Goal: Task Accomplishment & Management: Complete application form

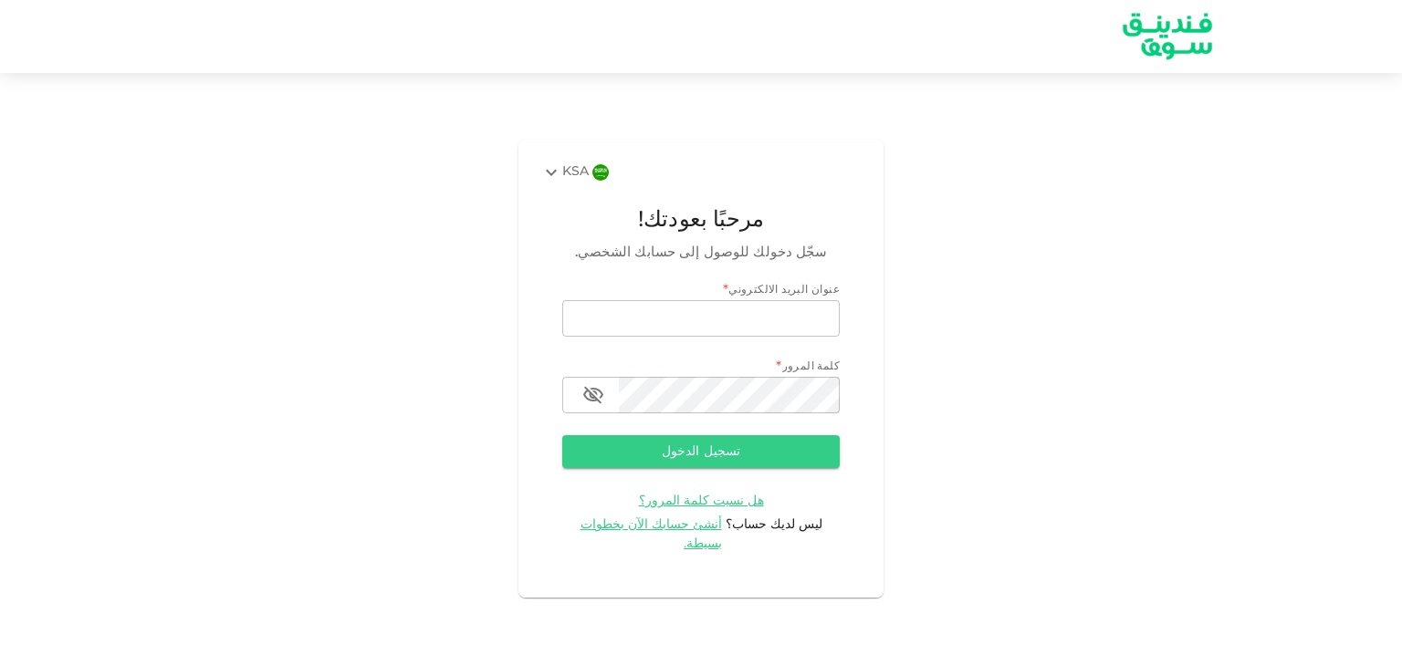
type input "[EMAIL_ADDRESS][PERSON_NAME][DOMAIN_NAME]"
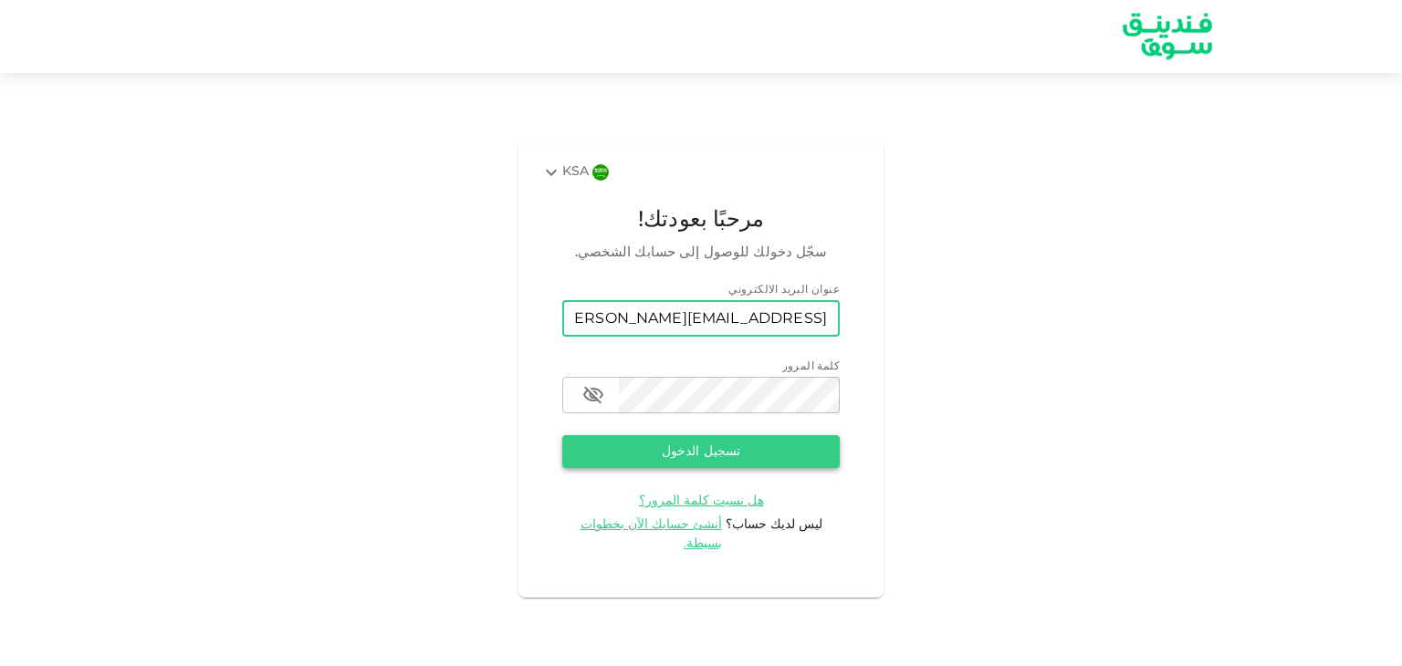
click at [652, 467] on button "تسجيل الدخول" at bounding box center [700, 451] width 277 height 33
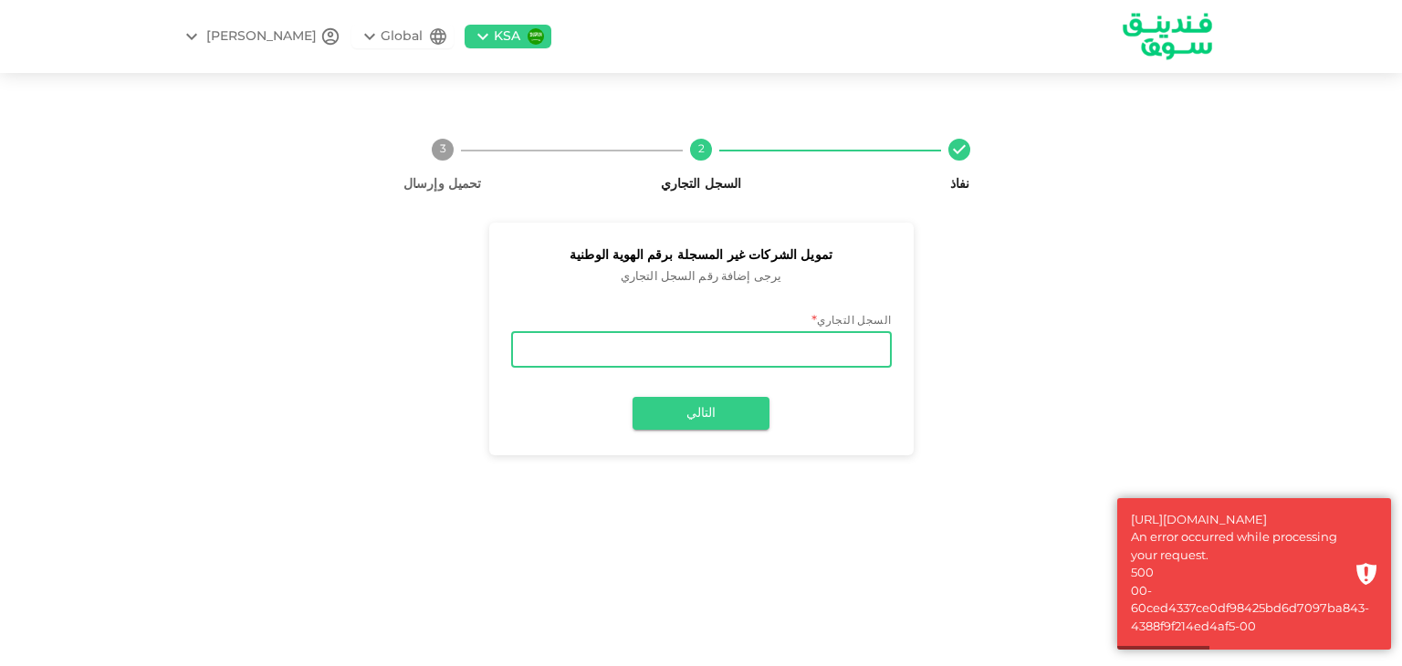
click at [849, 360] on input "السجل التجاري" at bounding box center [701, 349] width 380 height 36
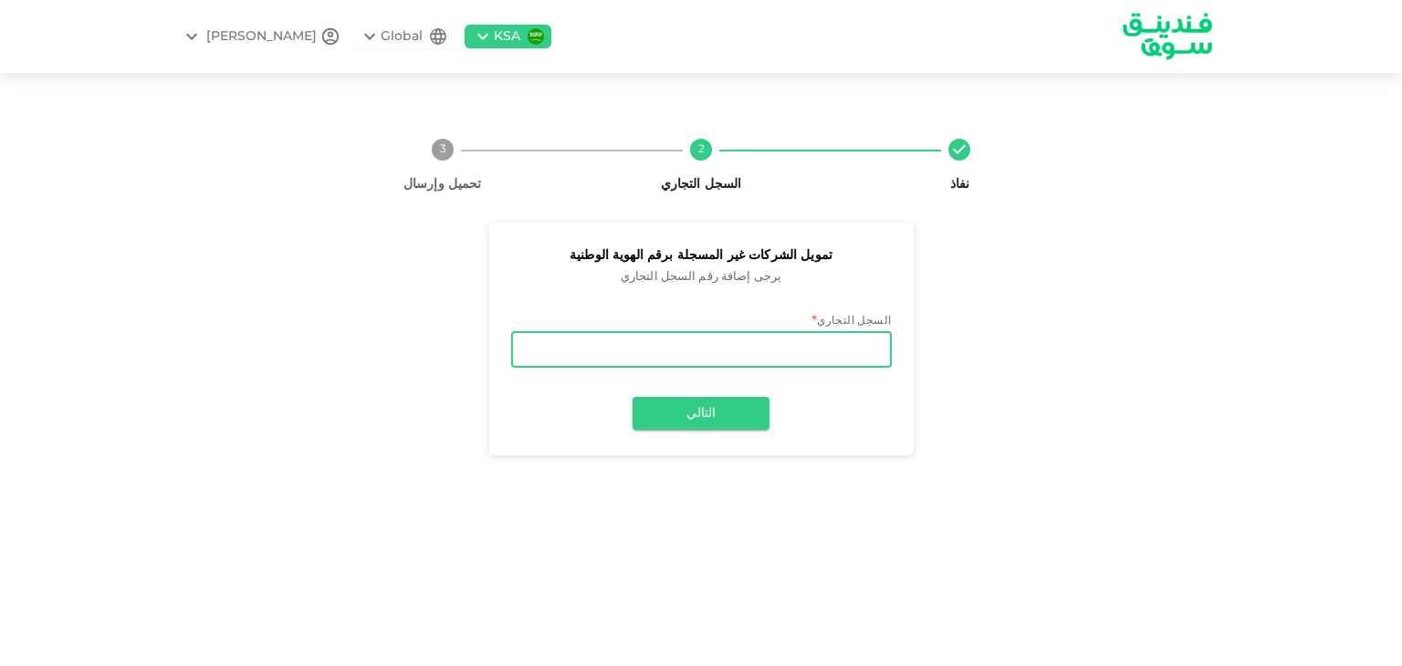
click at [829, 361] on input "السجل التجاري" at bounding box center [701, 349] width 380 height 36
type input "7030207760"
click at [708, 415] on button "التالي" at bounding box center [700, 413] width 137 height 33
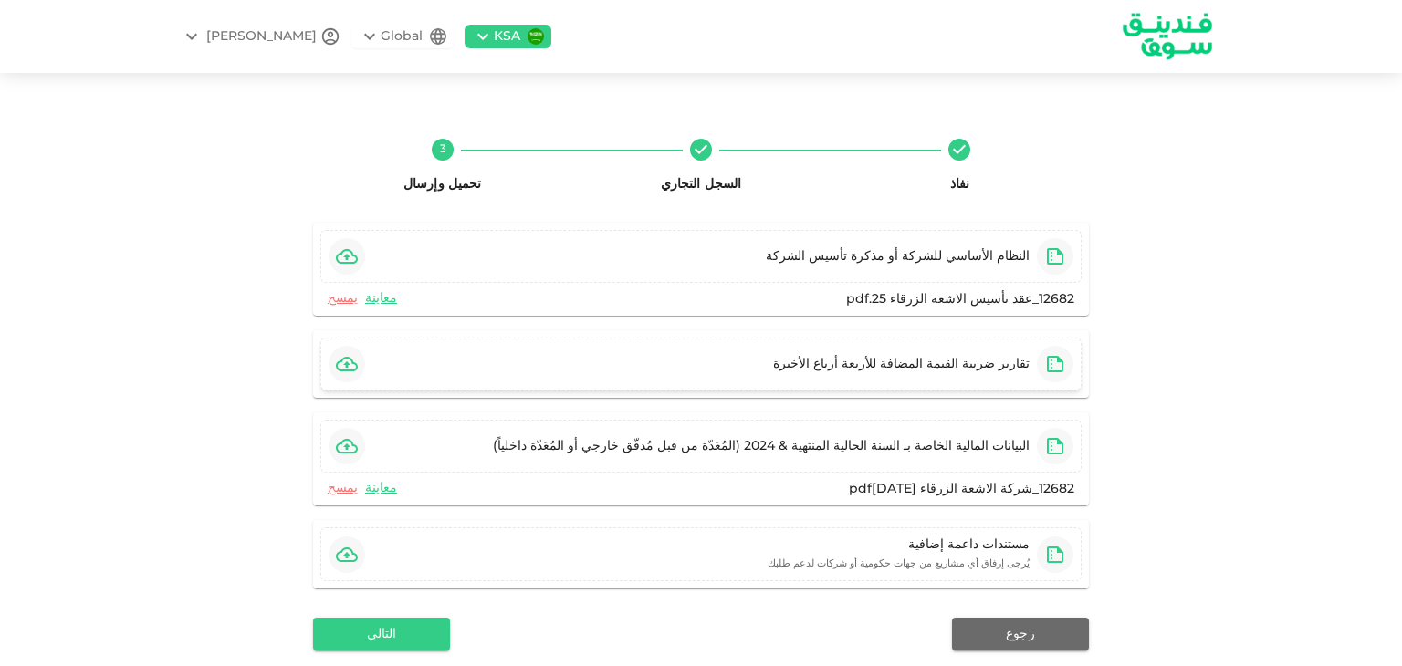
click at [350, 366] on icon "button" at bounding box center [347, 364] width 22 height 22
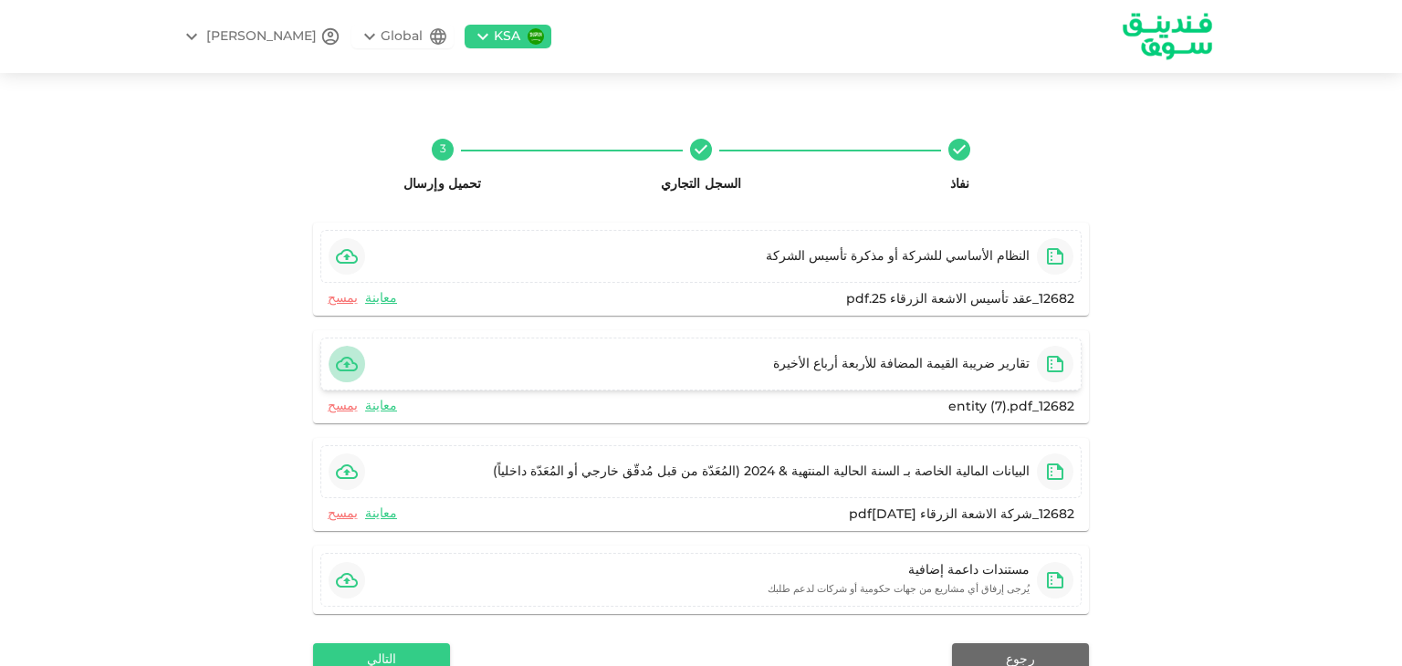
click at [358, 362] on icon "button" at bounding box center [347, 364] width 22 height 15
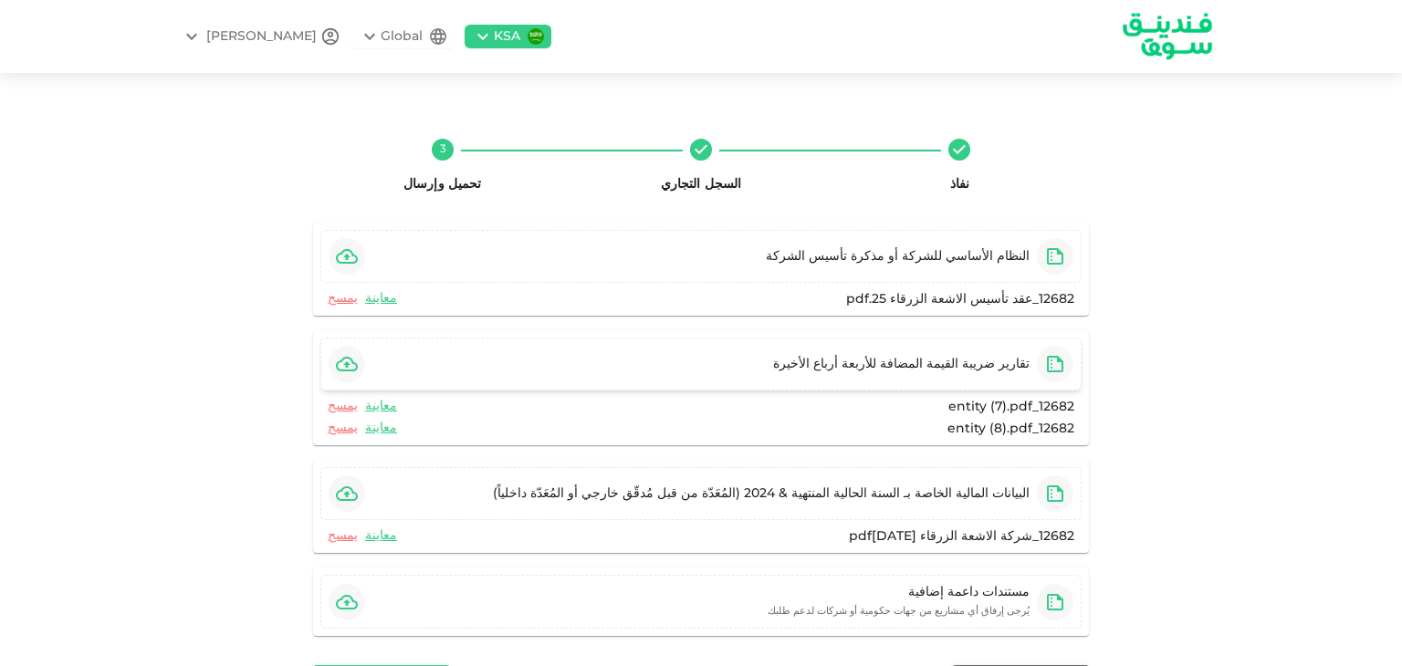
click at [355, 359] on icon "button" at bounding box center [347, 364] width 22 height 22
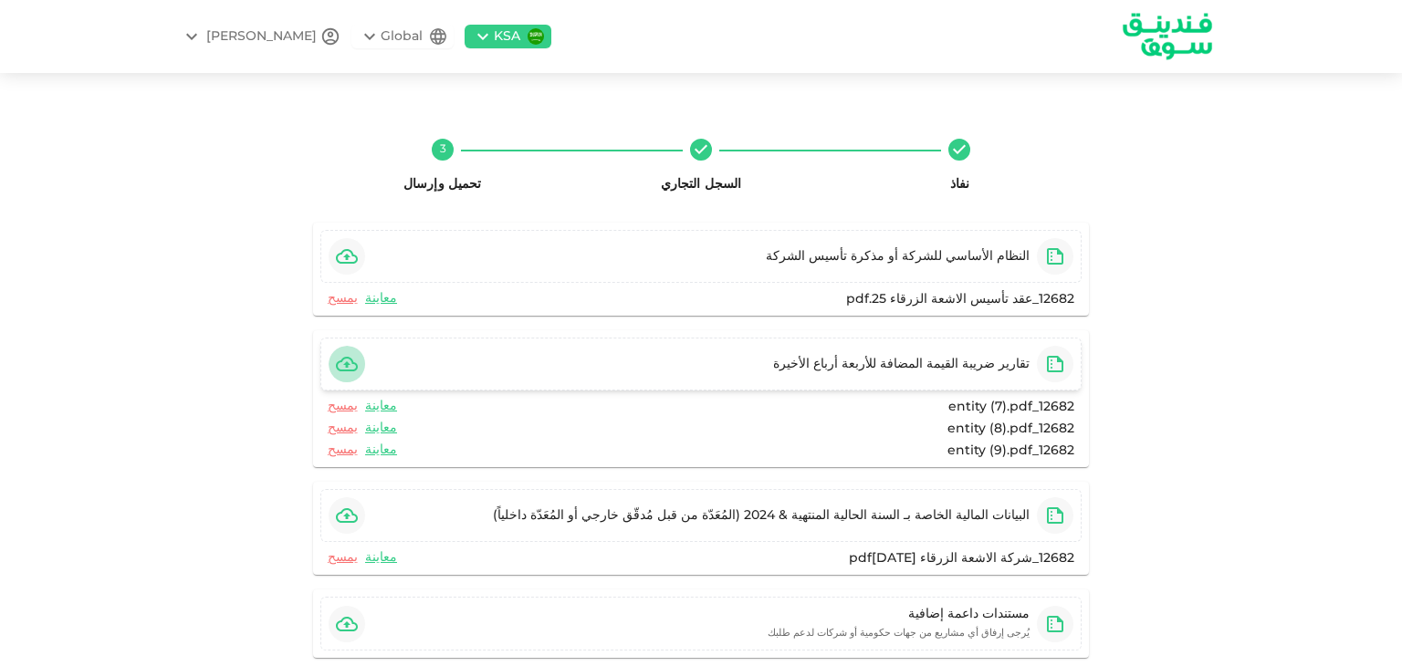
click at [354, 360] on icon "button" at bounding box center [347, 364] width 22 height 22
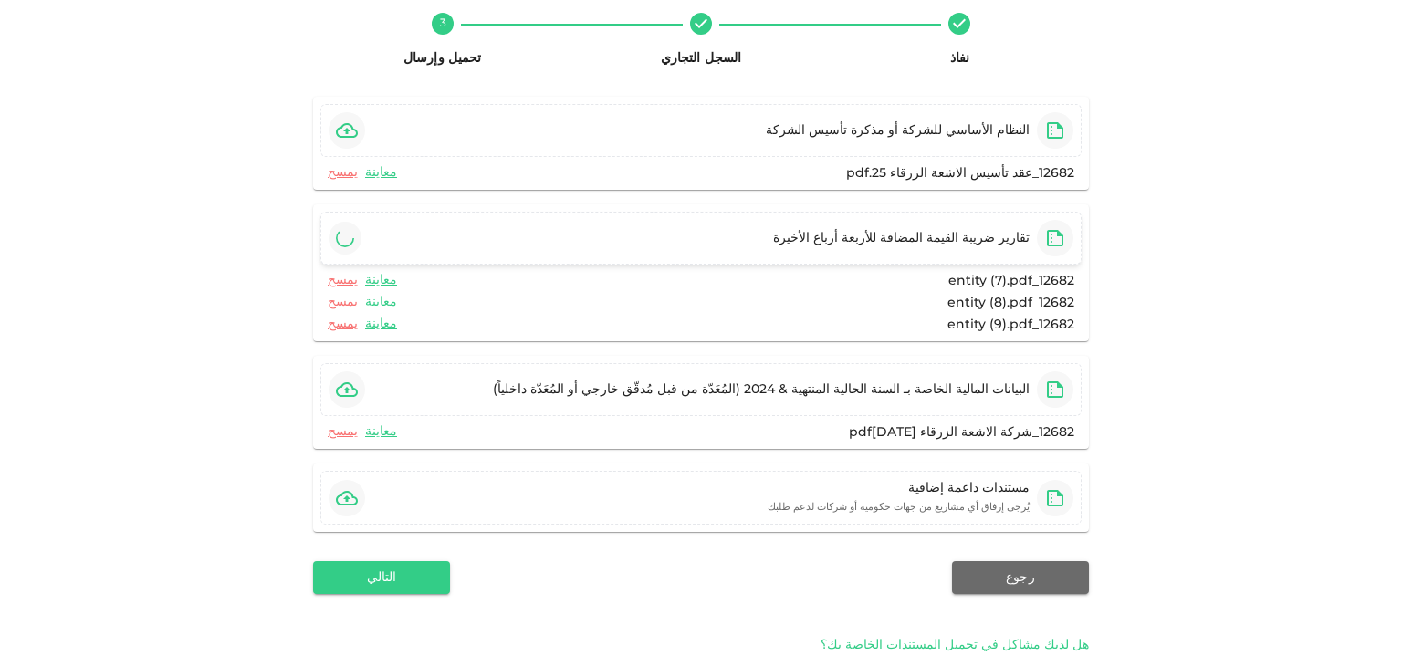
scroll to position [155, 0]
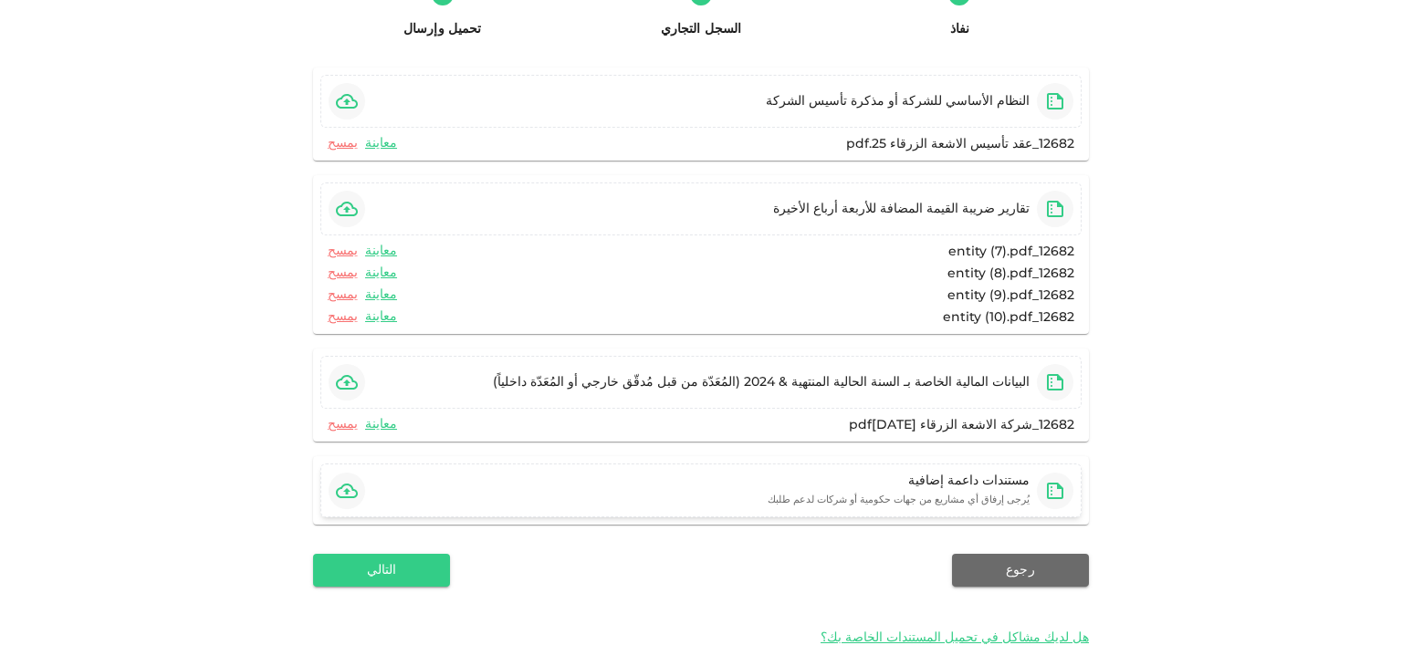
click at [358, 490] on icon "button" at bounding box center [347, 491] width 22 height 22
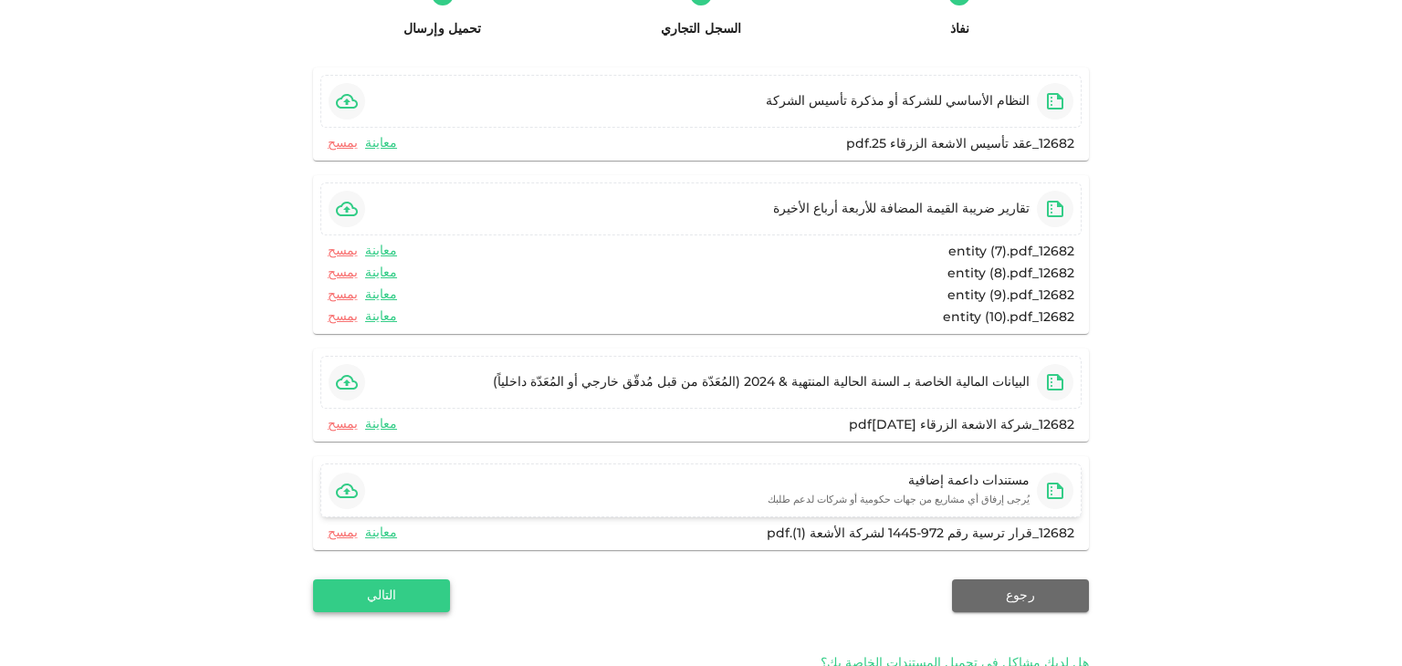
click at [405, 602] on button "التالي" at bounding box center [381, 595] width 137 height 33
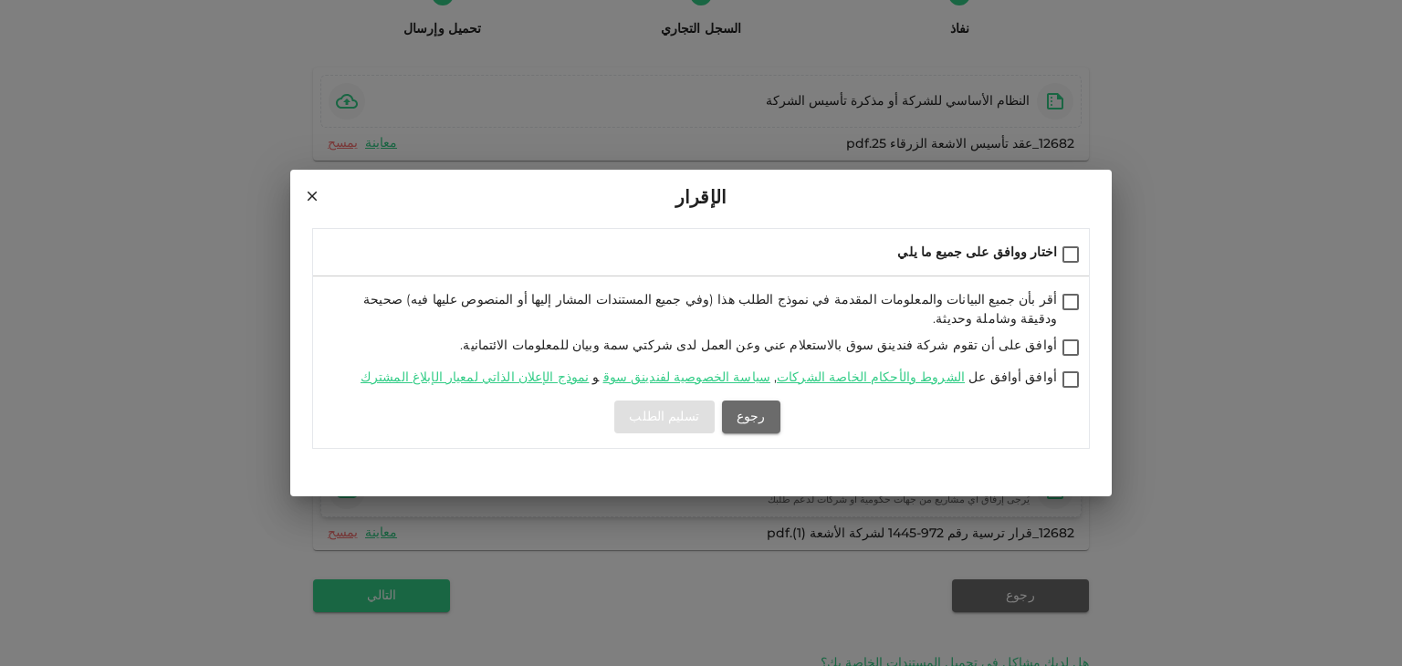
click at [1076, 260] on input "اختار ووافق على جميع ما يلي" at bounding box center [1070, 256] width 27 height 25
checkbox input "true"
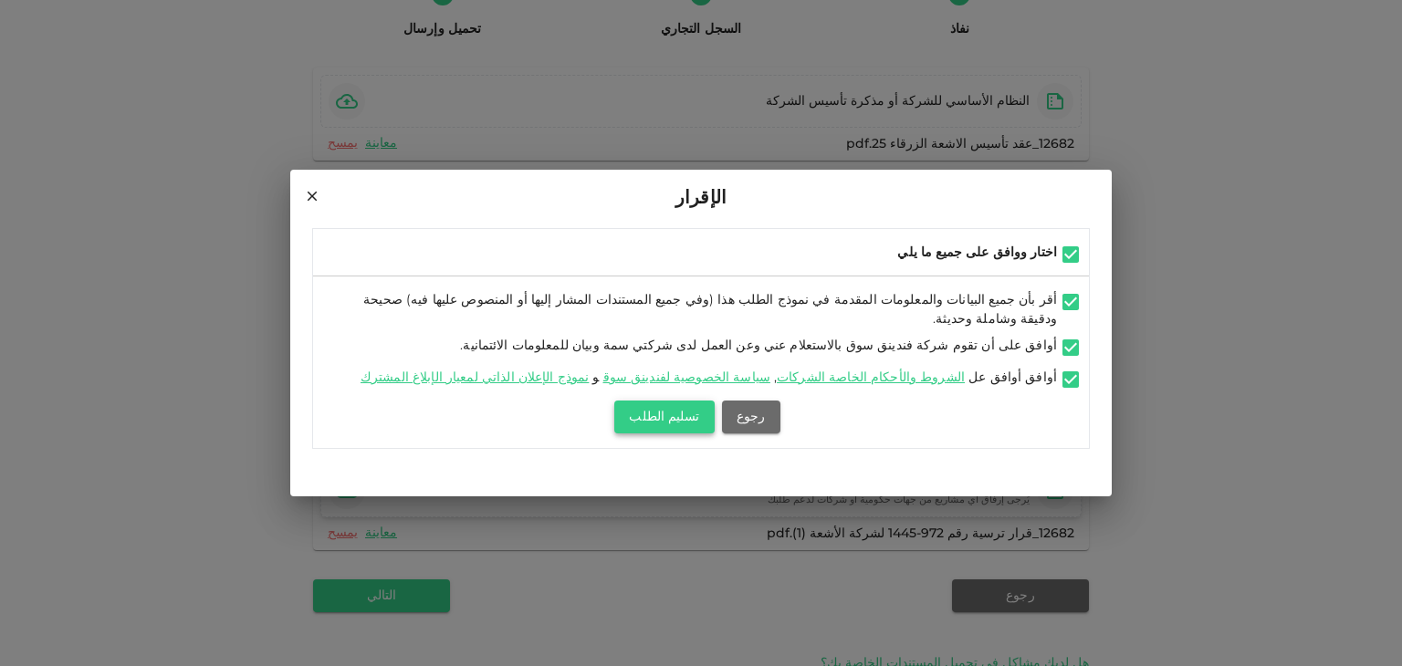
click at [662, 410] on button "تسليم الطلب" at bounding box center [663, 417] width 99 height 33
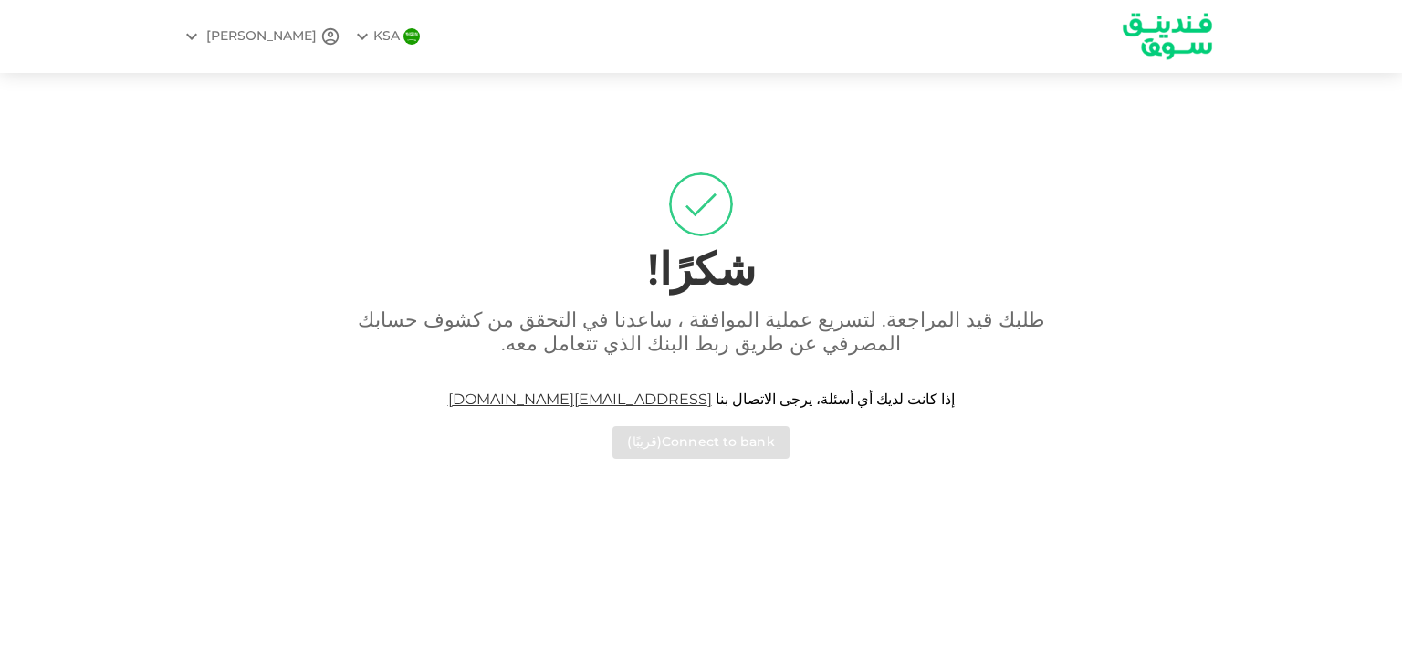
click at [708, 447] on div "طلبك قيد المراجعة. لتسريع عملية الموافقة ، ساعدنا في التحقق من كشوف حسابك المصر…" at bounding box center [701, 384] width 1040 height 150
